Goal: Task Accomplishment & Management: Manage account settings

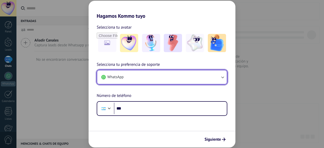
click at [132, 84] on button "WhatsApp" at bounding box center [161, 77] width 129 height 14
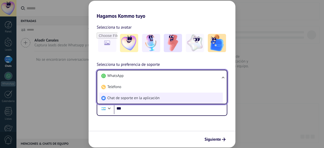
click at [129, 96] on span "Chat de soporte en la aplicación" at bounding box center [133, 98] width 52 height 5
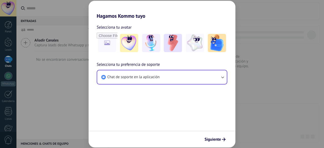
click at [113, 63] on span "Selecciona tu preferencia de soporte" at bounding box center [128, 64] width 63 height 7
click at [213, 138] on span "Siguiente" at bounding box center [212, 140] width 16 height 4
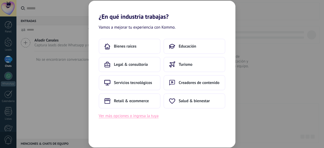
click at [126, 119] on button "Ver más opciones o ingresa la tuya" at bounding box center [129, 116] width 60 height 7
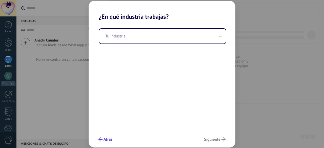
click at [100, 140] on icon "submit" at bounding box center [100, 139] width 4 height 4
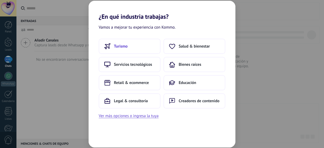
click at [127, 44] on span "Turismo" at bounding box center [121, 46] width 14 height 5
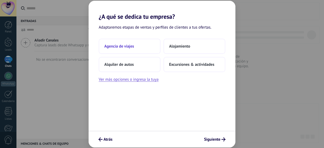
click at [127, 47] on span "Agencia de viajes" at bounding box center [119, 46] width 30 height 5
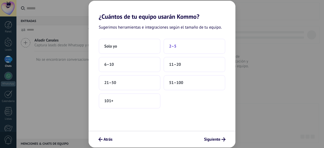
click at [174, 46] on span "2–5" at bounding box center [172, 46] width 7 height 5
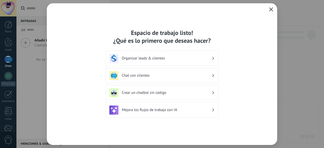
click at [270, 8] on icon "button" at bounding box center [271, 9] width 4 height 4
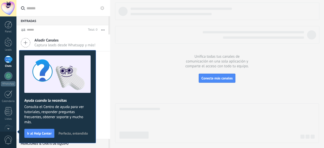
click at [157, 113] on div at bounding box center [217, 122] width 204 height 39
click at [77, 132] on span "Perfecto, entendido" at bounding box center [72, 133] width 29 height 4
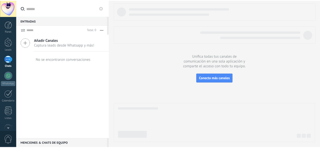
scroll to position [62, 0]
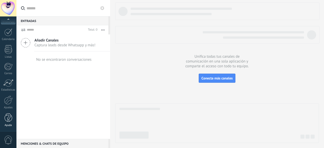
click at [8, 119] on div at bounding box center [9, 117] width 8 height 9
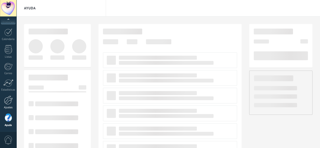
click at [10, 102] on div at bounding box center [8, 100] width 9 height 9
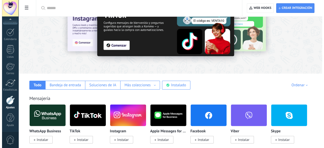
scroll to position [76, 0]
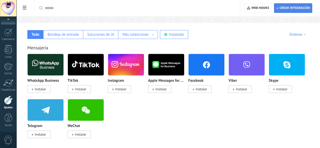
click at [286, 7] on span "Crear integración" at bounding box center [294, 8] width 30 height 4
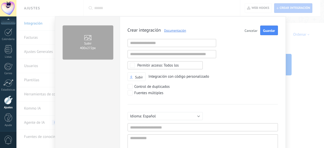
scroll to position [5, 0]
click at [149, 43] on input "text" at bounding box center [171, 43] width 89 height 8
click at [160, 125] on input "text" at bounding box center [202, 127] width 150 height 8
click at [204, 143] on textarea at bounding box center [202, 143] width 150 height 19
click at [132, 124] on input "**********" at bounding box center [202, 127] width 150 height 8
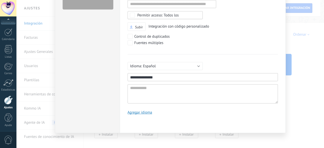
scroll to position [25, 0]
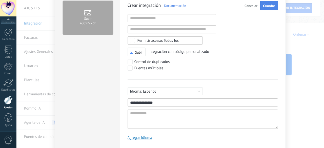
type input "**********"
click at [267, 5] on span "Guardar" at bounding box center [269, 6] width 12 height 4
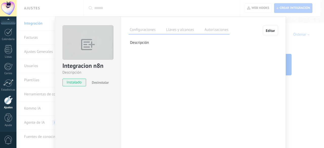
click at [174, 31] on label "Llaves y alcances" at bounding box center [180, 30] width 30 height 7
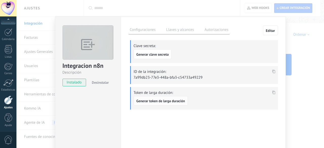
click at [152, 101] on span "Generar token de larga duración" at bounding box center [160, 101] width 49 height 4
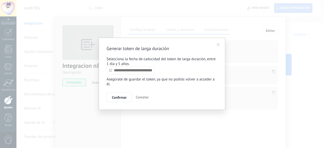
click at [126, 72] on input "text" at bounding box center [130, 70] width 48 height 8
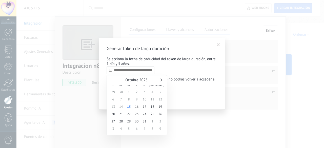
click at [161, 81] on div "Octubre 2025" at bounding box center [136, 80] width 55 height 5
click at [159, 80] on link at bounding box center [160, 79] width 3 height 3
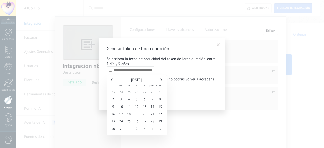
click at [159, 80] on link at bounding box center [160, 79] width 3 height 3
click at [160, 80] on link at bounding box center [160, 79] width 3 height 3
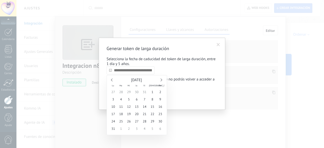
click at [160, 80] on link at bounding box center [160, 79] width 3 height 3
click at [162, 80] on div "Noviembre 2026" at bounding box center [136, 80] width 55 height 5
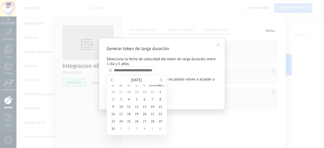
click at [161, 80] on link at bounding box center [160, 79] width 3 height 3
click at [135, 122] on span "31" at bounding box center [137, 121] width 8 height 7
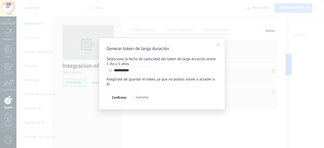
click at [139, 71] on input "**********" at bounding box center [130, 70] width 48 height 8
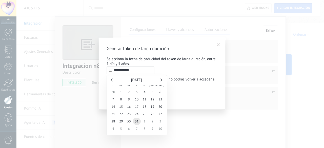
click at [161, 80] on link at bounding box center [160, 79] width 3 height 3
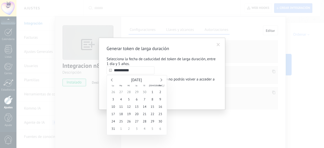
click at [161, 80] on link at bounding box center [160, 79] width 3 height 3
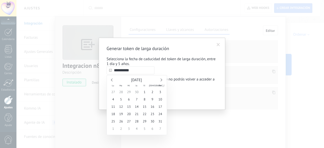
click at [161, 80] on link at bounding box center [160, 79] width 3 height 3
click at [112, 81] on div "Enero 2028" at bounding box center [136, 80] width 55 height 5
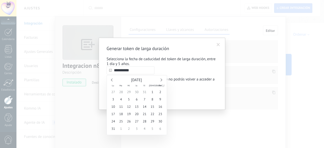
click at [110, 78] on div "Enero 2028" at bounding box center [136, 80] width 55 height 5
drag, startPoint x: 120, startPoint y: 80, endPoint x: 131, endPoint y: 79, distance: 10.9
click at [125, 80] on div "Enero 2028" at bounding box center [136, 80] width 55 height 5
click at [131, 79] on span "Enero 2028" at bounding box center [136, 80] width 11 height 5
type input "**********"
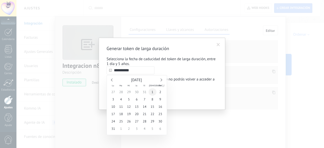
click at [153, 92] on span "1" at bounding box center [152, 91] width 8 height 7
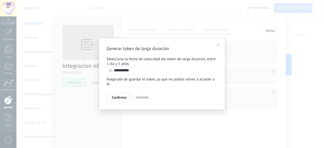
click at [118, 99] on span "Confirmar" at bounding box center [119, 98] width 15 height 4
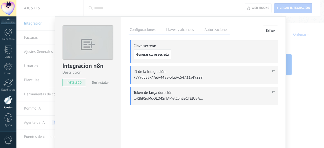
click at [273, 92] on icon at bounding box center [273, 93] width 3 height 4
click at [306, 43] on div "Integracion n8n Descripción instalado Desinstalar Configuraciones Llaves y alca…" at bounding box center [169, 74] width 307 height 148
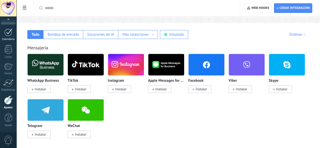
scroll to position [0, 0]
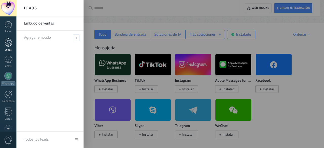
click at [8, 44] on div at bounding box center [9, 41] width 8 height 9
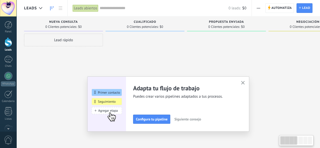
click at [55, 44] on div "Lead rápido" at bounding box center [63, 40] width 79 height 13
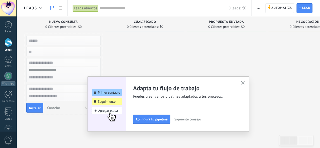
click at [242, 84] on button "button" at bounding box center [243, 83] width 6 height 7
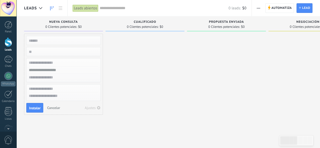
click at [37, 42] on input "text" at bounding box center [63, 40] width 74 height 7
type input "*"
click at [34, 107] on span "Instalar" at bounding box center [34, 108] width 11 height 4
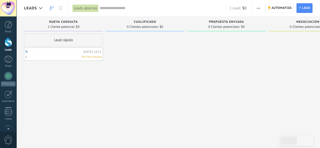
click at [41, 57] on div "No hay tareas" at bounding box center [62, 57] width 74 height 5
click at [27, 52] on link "h" at bounding box center [54, 52] width 56 height 4
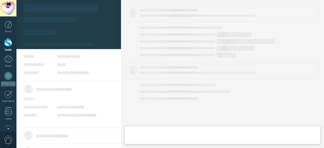
type textarea "*"
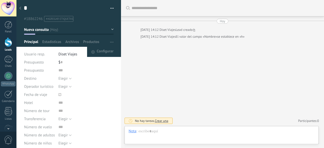
click at [108, 43] on button "button" at bounding box center [111, 42] width 7 height 10
click at [103, 52] on span "Configurar" at bounding box center [105, 52] width 17 height 10
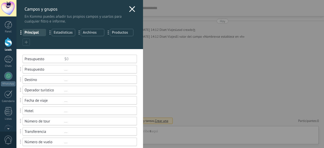
click at [25, 41] on icon at bounding box center [26, 41] width 3 height 3
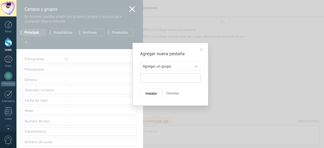
click at [161, 80] on input "text" at bounding box center [170, 77] width 60 height 9
type input "**********"
click at [156, 94] on span "Instalar" at bounding box center [150, 94] width 11 height 4
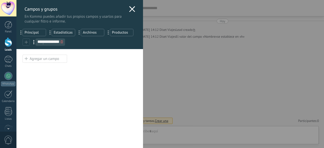
click at [47, 57] on div "Agregar un campo" at bounding box center [45, 59] width 45 height 8
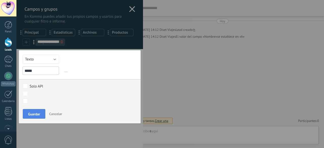
type input "*****"
click at [36, 113] on span "Guardar" at bounding box center [34, 114] width 12 height 4
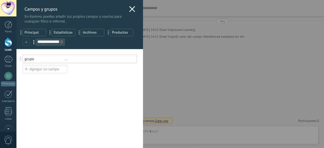
click at [51, 45] on div "**********" at bounding box center [50, 41] width 30 height 7
click at [61, 42] on icon at bounding box center [61, 41] width 3 height 3
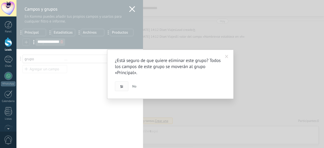
click at [119, 86] on button "Si" at bounding box center [121, 86] width 13 height 10
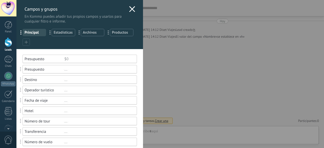
click at [26, 43] on icon at bounding box center [26, 41] width 3 height 3
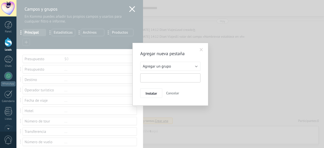
click at [149, 74] on input "text" at bounding box center [170, 77] width 60 height 9
type input "**********"
click at [148, 90] on button "Instalar" at bounding box center [151, 93] width 22 height 10
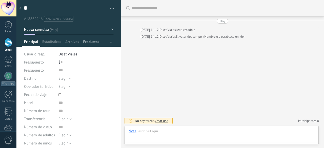
scroll to position [8, 0]
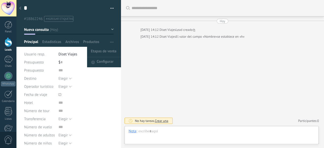
click at [110, 40] on span "button" at bounding box center [111, 42] width 3 height 10
click at [105, 48] on span "Etapas de venta" at bounding box center [104, 52] width 26 height 10
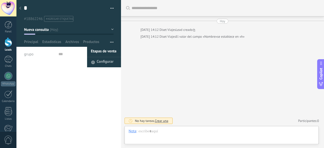
click at [99, 62] on span "Configurar" at bounding box center [105, 62] width 17 height 10
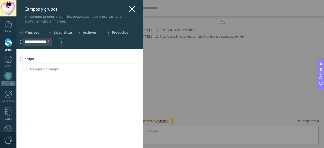
click at [49, 43] on icon at bounding box center [49, 41] width 3 height 3
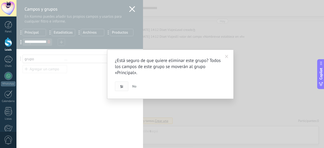
click at [119, 88] on button "Si" at bounding box center [121, 86] width 13 height 10
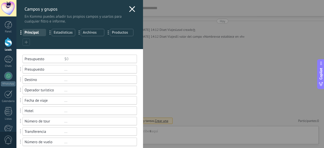
click at [24, 39] on div at bounding box center [26, 41] width 7 height 7
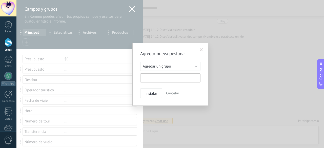
click at [153, 76] on input "text" at bounding box center [170, 77] width 60 height 9
type input "**********"
click at [158, 90] on button "Instalar" at bounding box center [151, 93] width 22 height 10
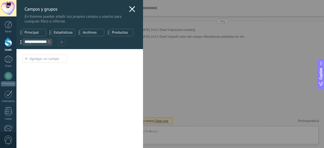
click at [54, 55] on div "Agregar un campo" at bounding box center [45, 59] width 45 height 8
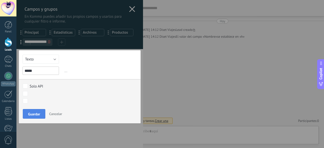
type input "*****"
click at [35, 116] on button "Guardar" at bounding box center [34, 114] width 23 height 10
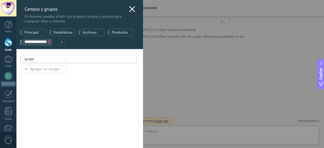
click at [87, 123] on div "Usted ha alcanzado la cantidad máxima de los campos añadidos en la tarifa Perio…" at bounding box center [79, 98] width 126 height 99
click at [131, 11] on icon at bounding box center [132, 9] width 6 height 6
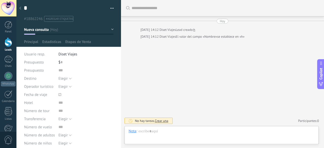
scroll to position [8, 0]
click at [21, 9] on div at bounding box center [20, 9] width 7 height 10
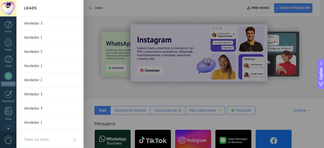
click at [40, 21] on link "Vendedor 3" at bounding box center [51, 23] width 54 height 14
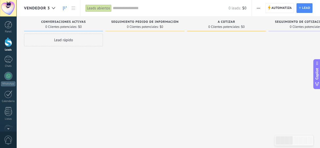
click at [260, 9] on button "button" at bounding box center [258, 8] width 7 height 10
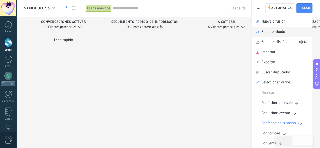
click at [273, 34] on span "Editar embudo" at bounding box center [273, 32] width 24 height 10
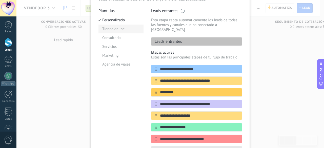
scroll to position [19, 0]
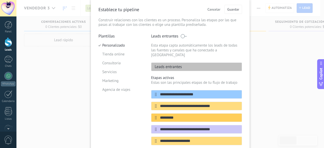
click at [61, 23] on div "**********" at bounding box center [169, 74] width 307 height 148
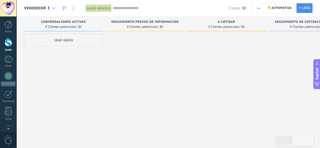
click at [55, 11] on div at bounding box center [53, 8] width 8 height 10
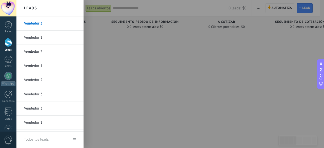
drag, startPoint x: 42, startPoint y: 20, endPoint x: 25, endPoint y: 25, distance: 18.0
click at [25, 25] on link "Vendedor 3" at bounding box center [51, 23] width 54 height 14
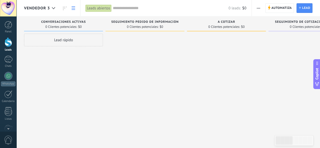
click at [74, 8] on icon at bounding box center [74, 8] width 4 height 4
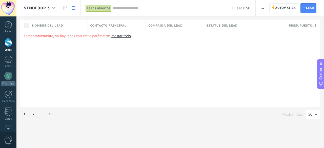
click at [264, 8] on button "button" at bounding box center [261, 8] width 7 height 10
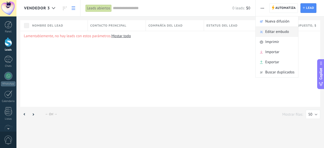
click at [264, 31] on div "Editar embudo" at bounding box center [276, 32] width 43 height 10
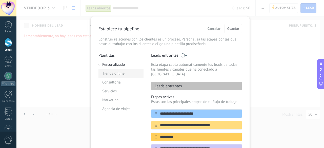
click at [108, 73] on li "Tienda online" at bounding box center [120, 73] width 45 height 9
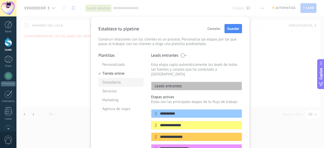
click at [117, 85] on li "Consultoria" at bounding box center [120, 82] width 45 height 9
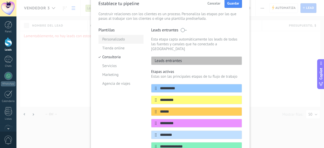
click at [119, 38] on li "Personalizado" at bounding box center [120, 39] width 45 height 9
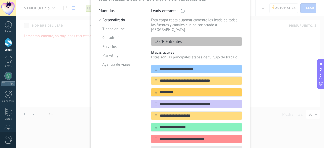
scroll to position [0, 0]
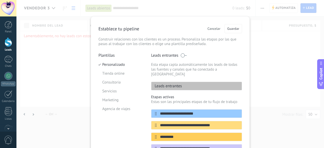
click at [76, 21] on div "**********" at bounding box center [169, 74] width 307 height 148
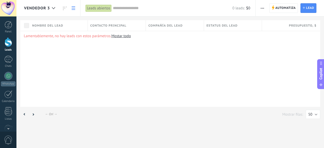
click at [45, 3] on div "Vendedor 3" at bounding box center [41, 8] width 34 height 16
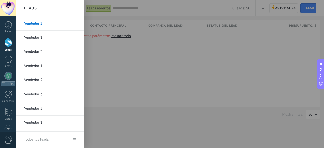
scroll to position [39, 0]
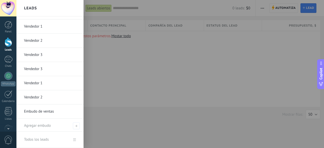
click at [76, 142] on link "Todos los leads" at bounding box center [48, 139] width 65 height 16
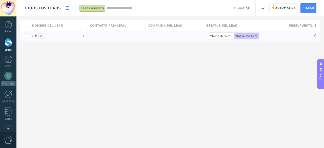
click at [36, 37] on link "h" at bounding box center [36, 36] width 2 height 5
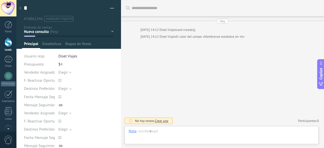
type textarea "***"
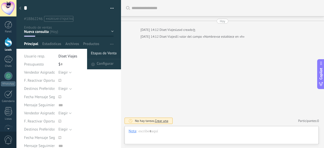
click at [103, 53] on span "Etapas de Venta" at bounding box center [104, 54] width 26 height 10
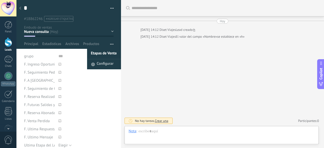
click at [104, 63] on span "Configurar" at bounding box center [105, 64] width 17 height 10
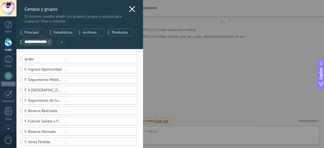
click at [49, 40] on span at bounding box center [49, 42] width 3 height 5
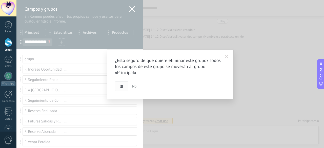
click at [118, 89] on button "Si" at bounding box center [121, 86] width 13 height 10
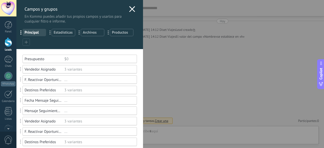
click at [26, 38] on div at bounding box center [26, 41] width 7 height 7
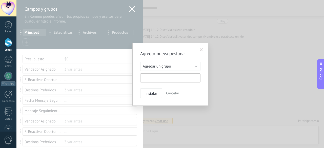
click at [151, 81] on input "text" at bounding box center [170, 77] width 60 height 9
type input "*****"
click at [153, 95] on span "Instalar" at bounding box center [150, 94] width 11 height 4
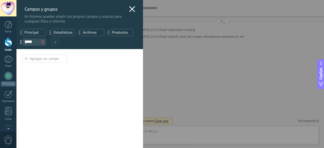
click at [76, 72] on div "Usted ha alcanzado la cantidad máxima de los campos añadidos en la tarifa Perio…" at bounding box center [79, 98] width 126 height 99
click at [42, 39] on div at bounding box center [43, 42] width 6 height 7
click at [41, 42] on div at bounding box center [43, 42] width 6 height 7
click at [41, 41] on div at bounding box center [43, 42] width 6 height 7
drag, startPoint x: 47, startPoint y: 42, endPoint x: 43, endPoint y: 42, distance: 3.5
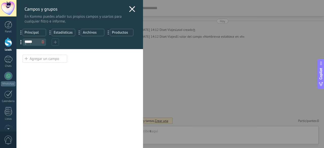
click at [46, 42] on div "... Principal ... Estadísticas ... Archivos ... Productos ... grupo *****" at bounding box center [79, 36] width 126 height 25
click at [44, 41] on use at bounding box center [42, 41] width 3 height 3
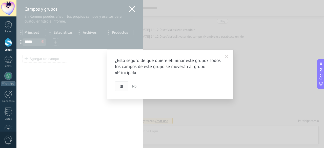
click at [127, 88] on button "Si" at bounding box center [121, 86] width 13 height 10
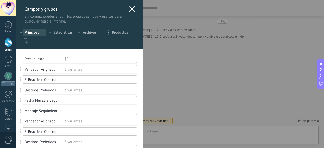
click at [25, 42] on icon at bounding box center [26, 41] width 3 height 3
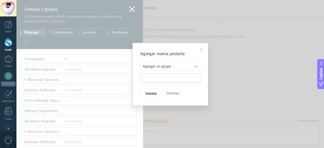
click at [161, 76] on input "text" at bounding box center [170, 77] width 60 height 9
type input "**********"
click at [149, 96] on button "Instalar" at bounding box center [151, 93] width 22 height 10
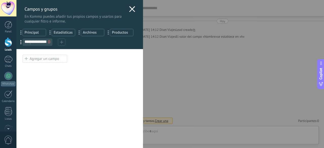
click at [41, 61] on div "Agregar un campo" at bounding box center [45, 59] width 45 height 8
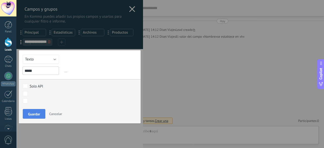
type input "*****"
click at [32, 116] on button "Guardar" at bounding box center [34, 114] width 23 height 10
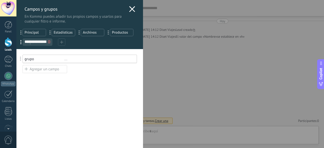
click at [69, 124] on div "Usted ha alcanzado la cantidad máxima de los campos añadidos en la tarifa Perio…" at bounding box center [79, 98] width 126 height 99
click at [129, 8] on use at bounding box center [132, 9] width 6 height 6
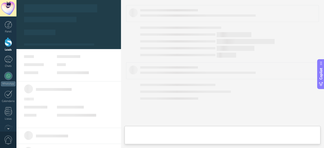
type textarea "***"
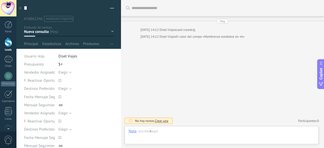
scroll to position [5, 0]
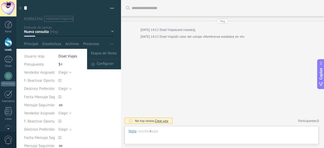
click at [110, 43] on span "button" at bounding box center [111, 44] width 3 height 10
click at [98, 52] on span "Etapas de Venta" at bounding box center [104, 54] width 26 height 10
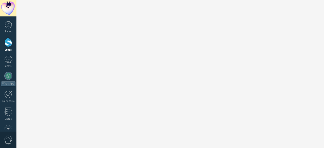
click at [97, 45] on div "Ventas - Vendedor 1 Automatiza Nueva difusión Editar embudo Imprimir Ajustes de…" at bounding box center [162, 74] width 324 height 148
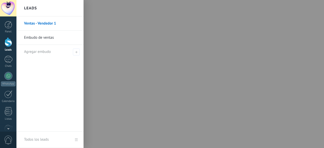
click at [33, 36] on link "Embudo de ventas" at bounding box center [51, 38] width 54 height 14
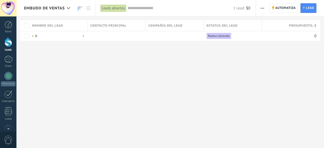
click at [78, 8] on use at bounding box center [80, 8] width 4 height 4
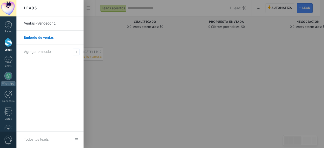
click at [39, 23] on link "Ventas - Vendedor 1" at bounding box center [51, 23] width 54 height 14
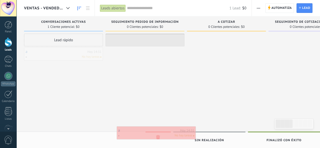
drag, startPoint x: 65, startPoint y: 56, endPoint x: 158, endPoint y: 135, distance: 121.5
click at [158, 135] on div "Ventas - Vendedor 1 Leads abiertos Aplicar 1 Lead: $0 Leads abiertos Mis leads …" at bounding box center [167, 78] width 303 height 157
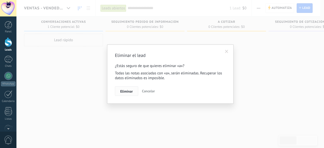
click at [127, 95] on button "Eliminar" at bounding box center [126, 91] width 23 height 10
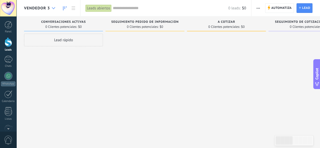
click at [52, 6] on div at bounding box center [53, 8] width 8 height 10
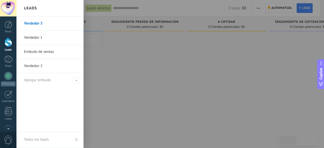
click at [39, 36] on link "Vendedor 1" at bounding box center [51, 38] width 54 height 14
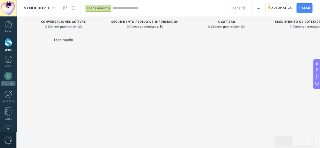
click at [53, 7] on div at bounding box center [53, 8] width 8 height 10
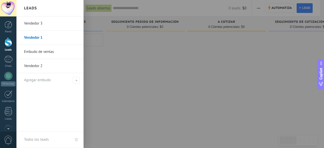
click at [55, 54] on link "Embudo de ventas" at bounding box center [51, 52] width 54 height 14
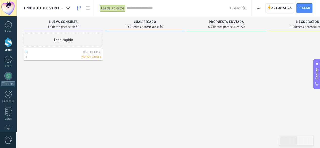
click at [24, 52] on div "h [DATE] 14:12 No hay tareas" at bounding box center [63, 54] width 79 height 13
click at [26, 52] on link "h" at bounding box center [54, 52] width 56 height 4
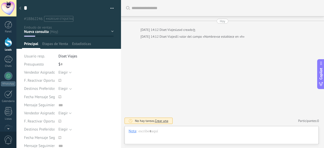
scroll to position [5, 0]
click at [61, 44] on span "Etapas de Venta" at bounding box center [55, 44] width 26 height 7
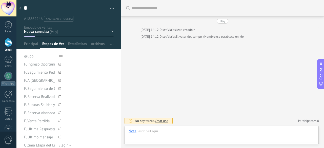
click at [21, 42] on div at bounding box center [68, 24] width 105 height 49
click at [26, 43] on span "Principal" at bounding box center [31, 44] width 14 height 7
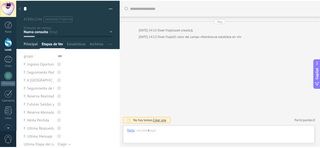
scroll to position [5, 0]
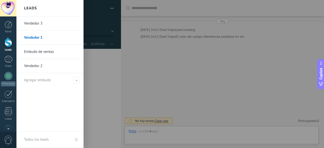
click at [42, 55] on link "Embudo de ventas" at bounding box center [51, 52] width 54 height 14
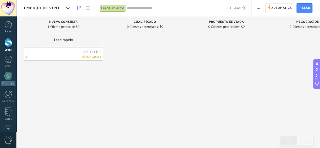
click at [139, 56] on div at bounding box center [144, 75] width 79 height 82
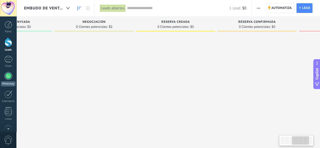
drag, startPoint x: 249, startPoint y: 62, endPoint x: 0, endPoint y: 75, distance: 249.4
click at [0, 75] on body ".abecls-1,.abecls-2{fill-rule:evenodd}.abecls-2{fill:#fff} .abhcls-1{fill:none}…" at bounding box center [160, 74] width 320 height 148
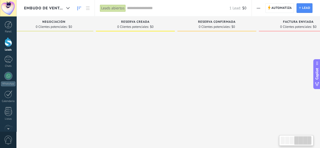
scroll to position [0, 262]
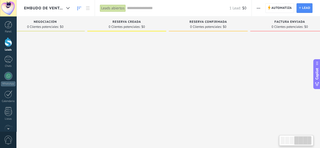
drag, startPoint x: 220, startPoint y: 65, endPoint x: 113, endPoint y: 28, distance: 113.4
click at [190, 64] on div at bounding box center [208, 75] width 79 height 82
click at [56, 8] on span "Embudo de ventas" at bounding box center [44, 8] width 40 height 5
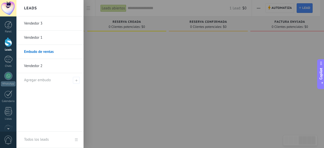
click at [40, 39] on link "Vendedor 1" at bounding box center [51, 38] width 54 height 14
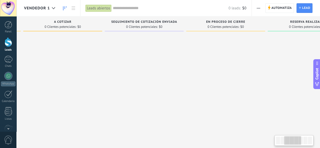
drag, startPoint x: 241, startPoint y: 68, endPoint x: 78, endPoint y: 75, distance: 163.7
click at [78, 75] on div at bounding box center [62, 75] width 79 height 82
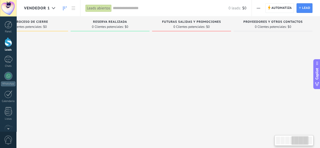
drag, startPoint x: 209, startPoint y: 71, endPoint x: 140, endPoint y: 71, distance: 69.8
click at [53, 71] on div at bounding box center [28, 75] width 79 height 82
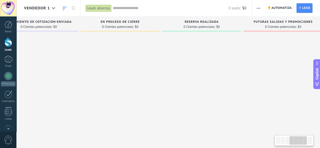
drag, startPoint x: 152, startPoint y: 67, endPoint x: 250, endPoint y: 75, distance: 97.9
click at [241, 75] on div at bounding box center [201, 75] width 79 height 82
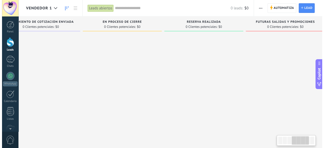
scroll to position [0, 255]
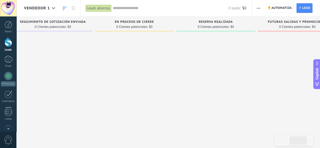
click at [47, 12] on div "Vendedor 1" at bounding box center [41, 8] width 34 height 16
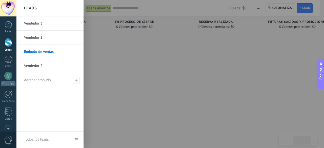
click at [38, 51] on link "Embudo de ventas" at bounding box center [51, 52] width 54 height 14
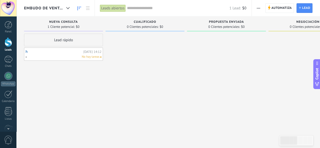
click at [26, 53] on link "h" at bounding box center [54, 52] width 56 height 4
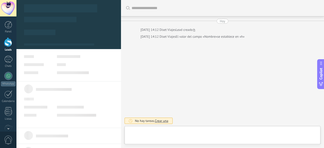
type textarea "***"
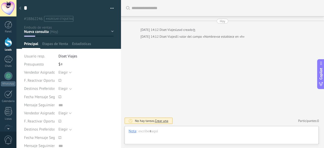
scroll to position [5, 0]
click at [55, 46] on span "Etapas de Venta" at bounding box center [52, 44] width 21 height 7
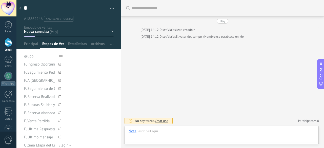
scroll to position [25, 0]
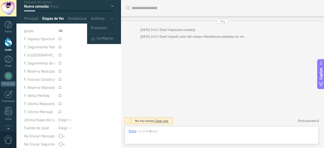
click at [111, 21] on span "button" at bounding box center [111, 19] width 3 height 10
click at [104, 39] on span "Configurar" at bounding box center [105, 39] width 17 height 10
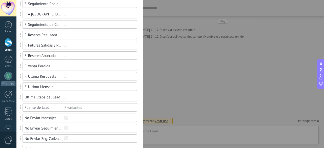
scroll to position [89, 0]
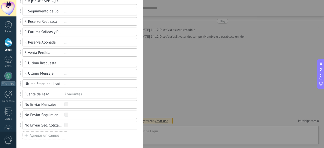
click at [55, 135] on div "Agregar un campo" at bounding box center [45, 135] width 45 height 8
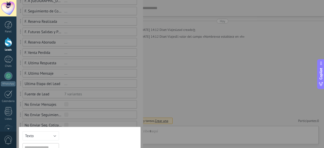
scroll to position [92, 0]
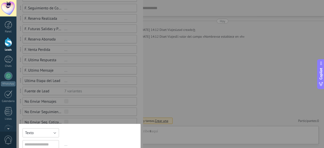
click at [51, 135] on button "Texto" at bounding box center [41, 132] width 36 height 9
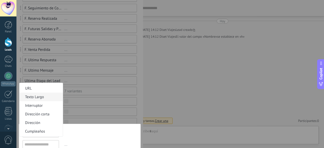
scroll to position [25, 0]
click at [36, 105] on span "Día" at bounding box center [40, 105] width 42 height 5
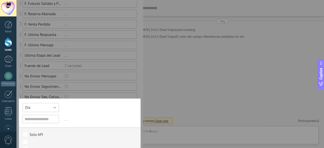
scroll to position [140, 0]
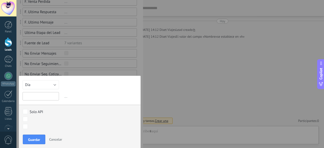
click at [39, 95] on input "text" at bounding box center [41, 96] width 36 height 8
drag, startPoint x: 58, startPoint y: 97, endPoint x: 0, endPoint y: 96, distance: 57.9
click at [16, 96] on div "**********" at bounding box center [169, 74] width 307 height 148
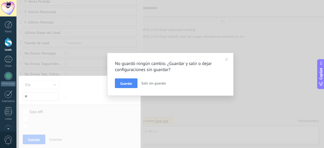
type input "**"
click at [231, 59] on span at bounding box center [226, 59] width 8 height 9
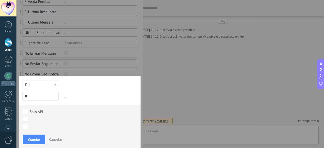
drag, startPoint x: 27, startPoint y: 97, endPoint x: 0, endPoint y: 100, distance: 27.0
click at [16, 100] on div "**********" at bounding box center [169, 74] width 307 height 148
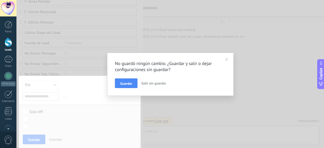
click at [228, 56] on span at bounding box center [226, 59] width 8 height 9
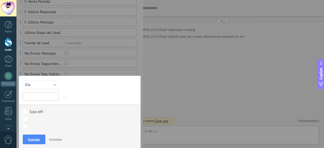
click at [23, 95] on input "text" at bounding box center [41, 96] width 36 height 8
paste input "**********"
type input "**********"
click at [30, 140] on span "Guardar" at bounding box center [34, 140] width 12 height 4
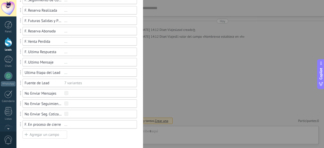
scroll to position [100, 0]
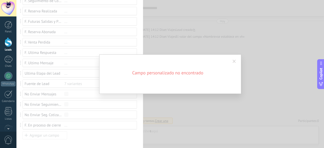
click at [232, 61] on span at bounding box center [234, 61] width 8 height 9
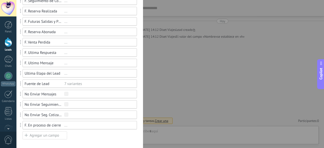
click at [66, 124] on div "..." at bounding box center [98, 125] width 68 height 5
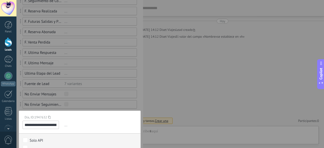
scroll to position [128, 0]
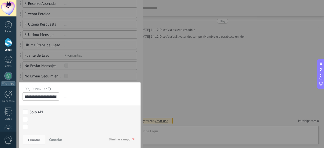
click at [52, 139] on span "Cancelar" at bounding box center [55, 139] width 13 height 5
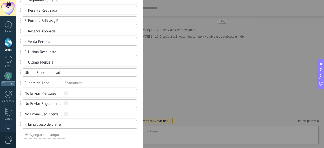
scroll to position [100, 0]
drag, startPoint x: 34, startPoint y: 123, endPoint x: 30, endPoint y: 113, distance: 11.1
click at [30, 113] on div "grupo ... F. Ingreso Oportunidad ... F. Seguimiento Pedido de Información ... F…" at bounding box center [80, 47] width 114 height 185
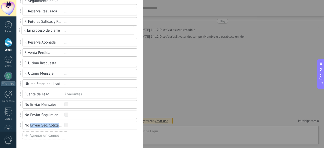
drag, startPoint x: 21, startPoint y: 124, endPoint x: 18, endPoint y: 32, distance: 92.3
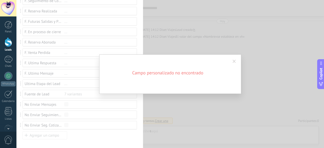
drag, startPoint x: 213, startPoint y: 48, endPoint x: 213, endPoint y: 43, distance: 5.6
click at [213, 43] on div "Campo personalizado no encontrado" at bounding box center [169, 74] width 307 height 148
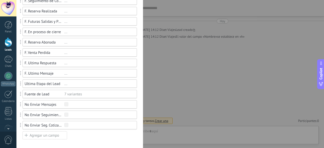
click at [180, 61] on div "**********" at bounding box center [169, 74] width 307 height 148
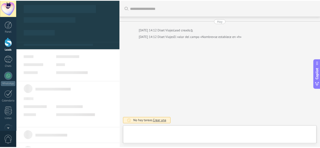
scroll to position [5, 0]
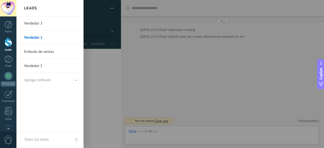
click at [9, 41] on div at bounding box center [9, 41] width 8 height 9
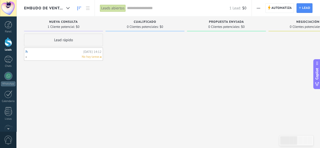
click at [46, 7] on span "Embudo de ventas" at bounding box center [44, 8] width 40 height 5
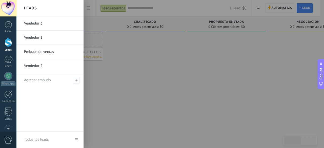
click at [36, 39] on link "Vendedor 1" at bounding box center [51, 38] width 54 height 14
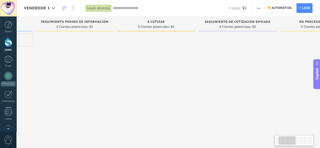
drag, startPoint x: 186, startPoint y: 84, endPoint x: 114, endPoint y: 93, distance: 72.4
click at [114, 93] on div "Seguimiento Pedido de Información 0 Clientes potenciales: $0" at bounding box center [75, 65] width 81 height 99
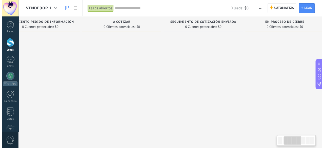
scroll to position [0, 118]
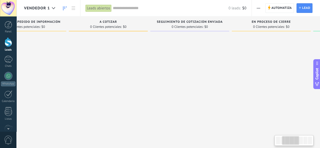
drag, startPoint x: 203, startPoint y: 93, endPoint x: 159, endPoint y: 92, distance: 44.0
click at [159, 92] on div at bounding box center [189, 75] width 79 height 82
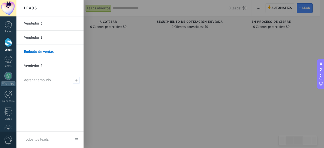
click at [32, 39] on link "Vendedor 1" at bounding box center [51, 38] width 54 height 14
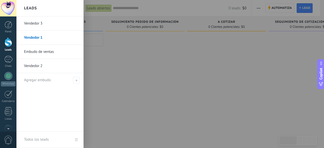
click at [34, 52] on link "Embudo de ventas" at bounding box center [51, 52] width 54 height 14
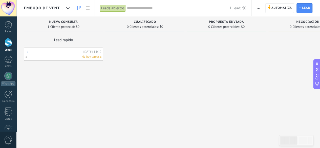
click at [25, 53] on div "h [DATE] 14:12 No hay tareas" at bounding box center [63, 54] width 79 height 13
click at [27, 51] on link "h" at bounding box center [54, 52] width 56 height 4
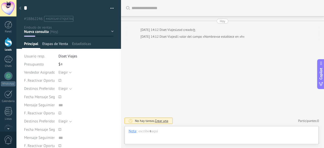
scroll to position [5, 0]
click at [51, 44] on span "Etapas de Venta" at bounding box center [52, 44] width 21 height 7
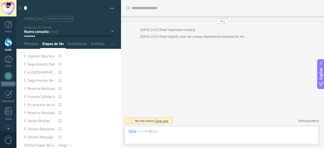
scroll to position [25, 0]
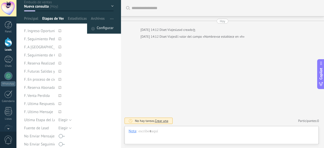
click at [108, 27] on span "Configurar" at bounding box center [105, 29] width 17 height 10
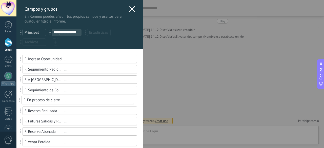
drag, startPoint x: 20, startPoint y: 121, endPoint x: 13, endPoint y: 100, distance: 22.3
click at [131, 9] on icon at bounding box center [132, 9] width 6 height 6
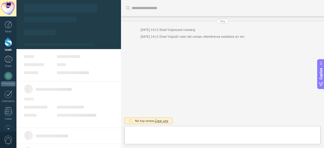
type textarea "***"
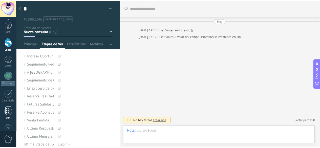
scroll to position [51, 0]
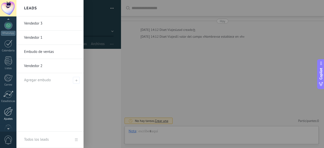
click at [8, 111] on div at bounding box center [8, 111] width 9 height 9
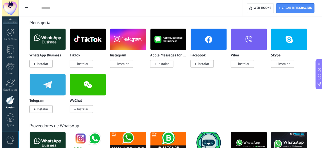
scroll to position [152, 0]
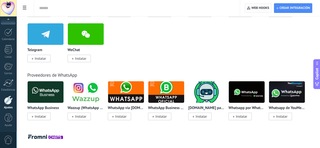
click at [267, 5] on span "Web hooks 0" at bounding box center [258, 8] width 22 height 9
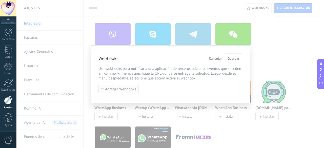
click at [117, 87] on span "Agregar Webhooks" at bounding box center [120, 89] width 31 height 4
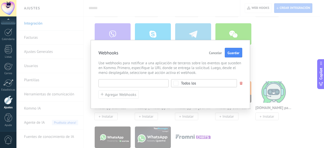
click at [139, 85] on input "text" at bounding box center [133, 83] width 70 height 8
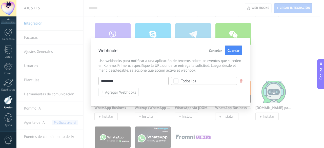
drag, startPoint x: 138, startPoint y: 82, endPoint x: 70, endPoint y: 77, distance: 68.5
click at [70, 77] on div "Webhooks Cancelar Guardar Use webhooks para notificar a una aplicación de terce…" at bounding box center [169, 74] width 307 height 148
paste input "**********"
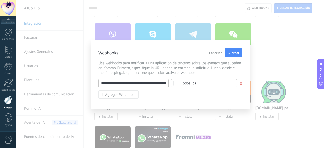
scroll to position [0, 63]
type input "**********"
click at [187, 82] on div "Todos los" at bounding box center [188, 83] width 15 height 4
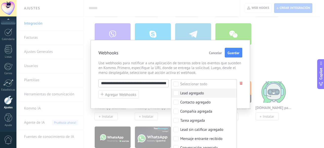
click at [189, 94] on div "Lead agregado" at bounding box center [192, 93] width 24 height 5
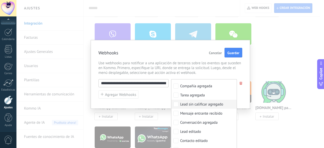
click at [191, 104] on div "Lead sin calificar agregado" at bounding box center [201, 104] width 43 height 5
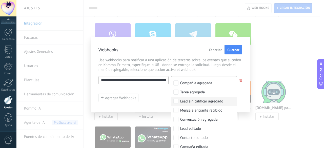
click at [151, 95] on div "**********" at bounding box center [170, 89] width 144 height 26
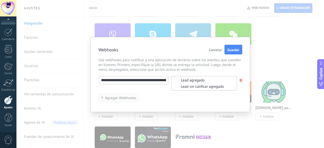
click at [130, 98] on span "Agregar Webhooks" at bounding box center [120, 98] width 31 height 4
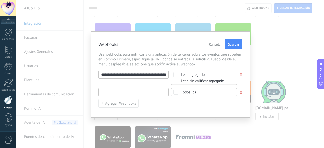
click at [131, 92] on input "text" at bounding box center [133, 92] width 70 height 8
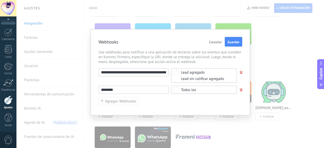
drag, startPoint x: 123, startPoint y: 88, endPoint x: 62, endPoint y: 88, distance: 61.2
click at [62, 88] on div "**********" at bounding box center [169, 74] width 307 height 148
paste input "**********"
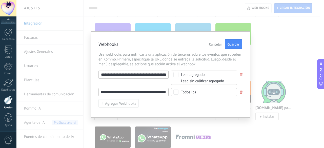
scroll to position [0, 0]
drag, startPoint x: 105, startPoint y: 92, endPoint x: 33, endPoint y: 90, distance: 71.6
click at [33, 90] on div "**********" at bounding box center [169, 74] width 307 height 148
drag, startPoint x: 120, startPoint y: 94, endPoint x: 0, endPoint y: 83, distance: 120.1
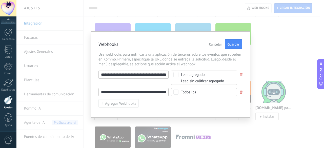
type input "**********"
click at [192, 90] on div "Todos los" at bounding box center [204, 92] width 66 height 8
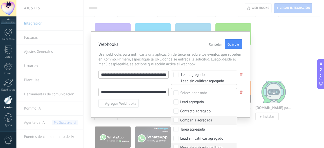
scroll to position [25, 0]
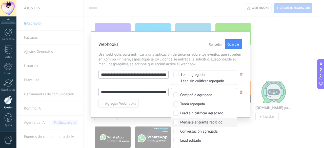
click at [199, 124] on div "Mensaje entrante recibido" at bounding box center [201, 122] width 42 height 5
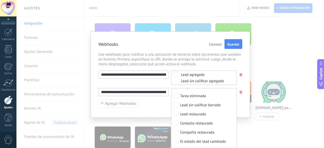
scroll to position [211, 0]
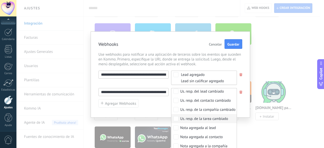
click at [245, 112] on div "**********" at bounding box center [170, 74] width 159 height 86
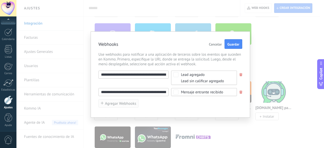
click at [135, 103] on span "Agregar Webhooks" at bounding box center [120, 104] width 31 height 4
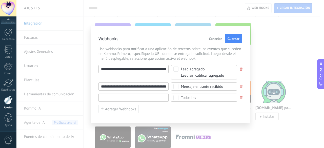
click at [126, 97] on input "text" at bounding box center [133, 98] width 70 height 8
paste input "**********"
drag, startPoint x: 126, startPoint y: 97, endPoint x: 0, endPoint y: 91, distance: 126.1
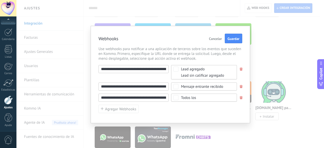
type input "**********"
click at [190, 96] on div "Todos los" at bounding box center [188, 98] width 15 height 4
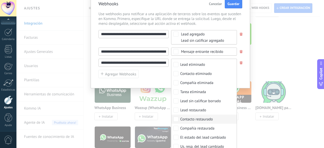
scroll to position [152, 0]
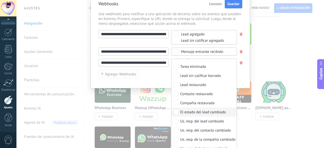
click at [215, 110] on div "El estado del lead cambiado" at bounding box center [203, 112] width 46 height 5
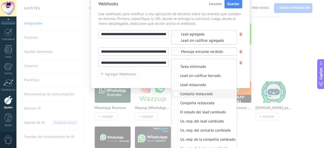
click at [152, 76] on div "**********" at bounding box center [170, 54] width 144 height 48
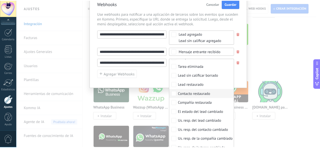
scroll to position [0, 0]
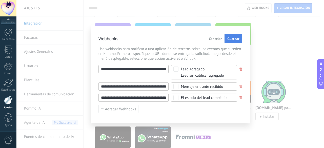
click at [235, 37] on span "Guardar" at bounding box center [233, 39] width 12 height 4
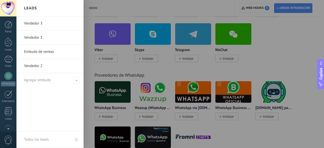
click at [36, 41] on link "Vendedor 1" at bounding box center [51, 38] width 54 height 14
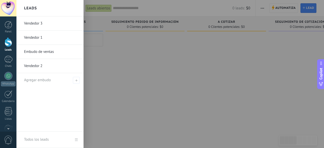
click at [34, 51] on link "Embudo de ventas" at bounding box center [51, 52] width 54 height 14
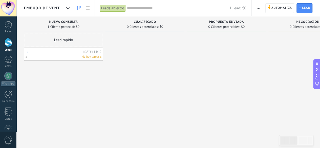
click at [26, 52] on link "h" at bounding box center [54, 52] width 56 height 4
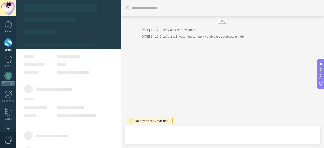
type textarea "***"
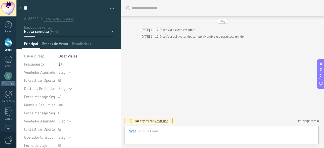
scroll to position [5, 0]
click at [52, 45] on span "Etapas de Venta" at bounding box center [52, 44] width 21 height 7
